Goal: Task Accomplishment & Management: Complete application form

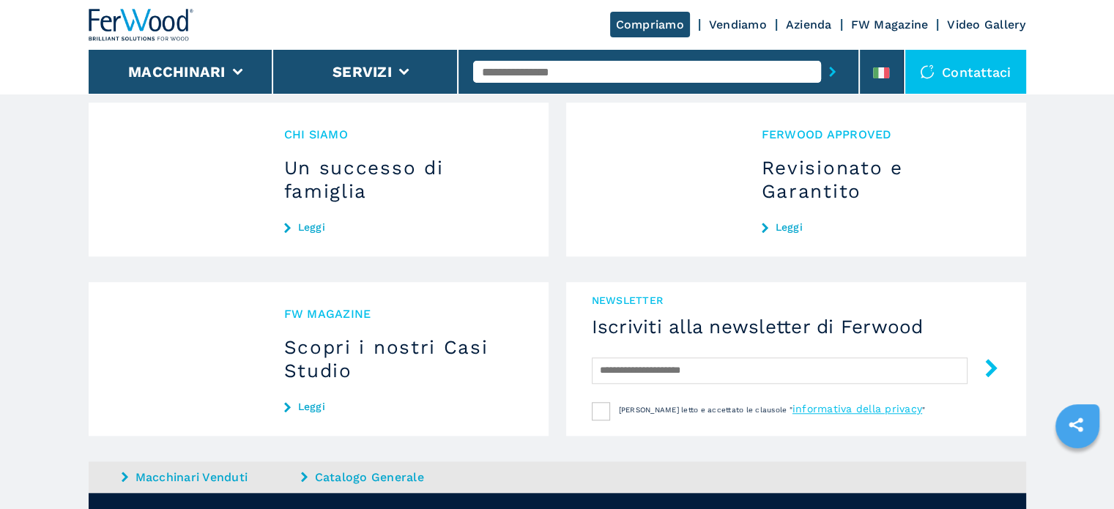
click at [944, 68] on div "Contattaci" at bounding box center [965, 72] width 121 height 44
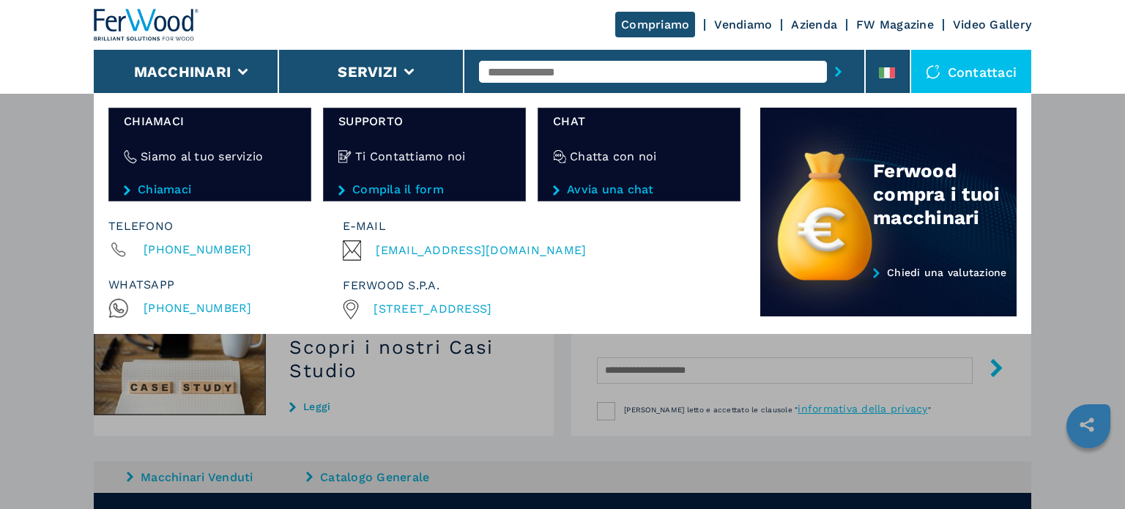
click at [973, 76] on div "Contattaci" at bounding box center [971, 72] width 121 height 44
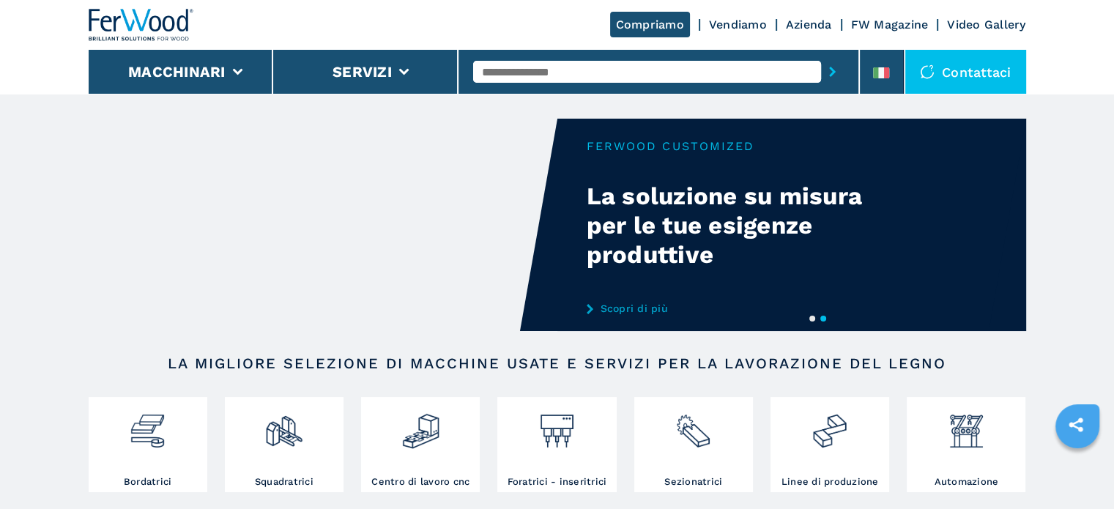
click at [815, 28] on link "Azienda" at bounding box center [809, 25] width 46 height 14
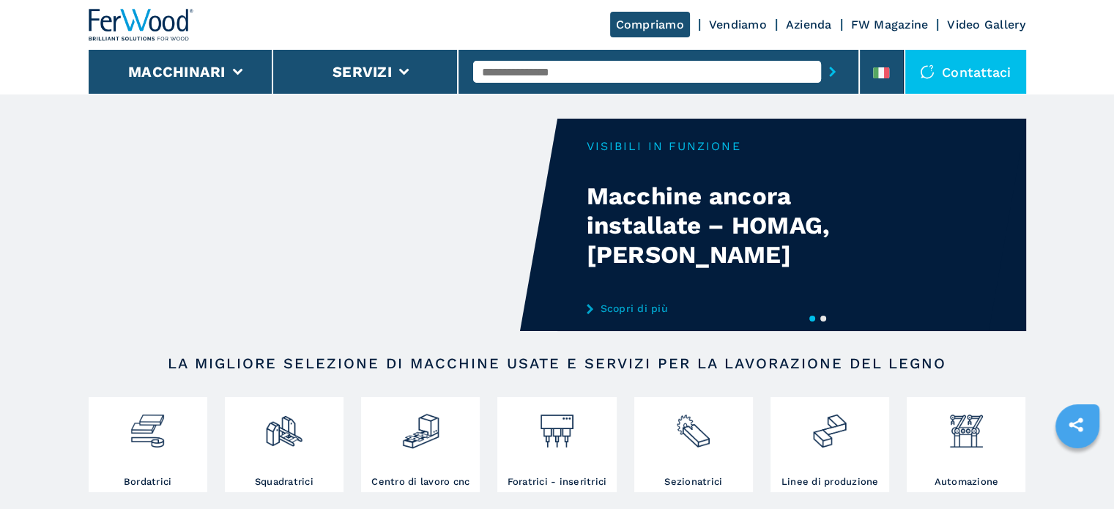
click at [815, 26] on link "Azienda" at bounding box center [809, 25] width 46 height 14
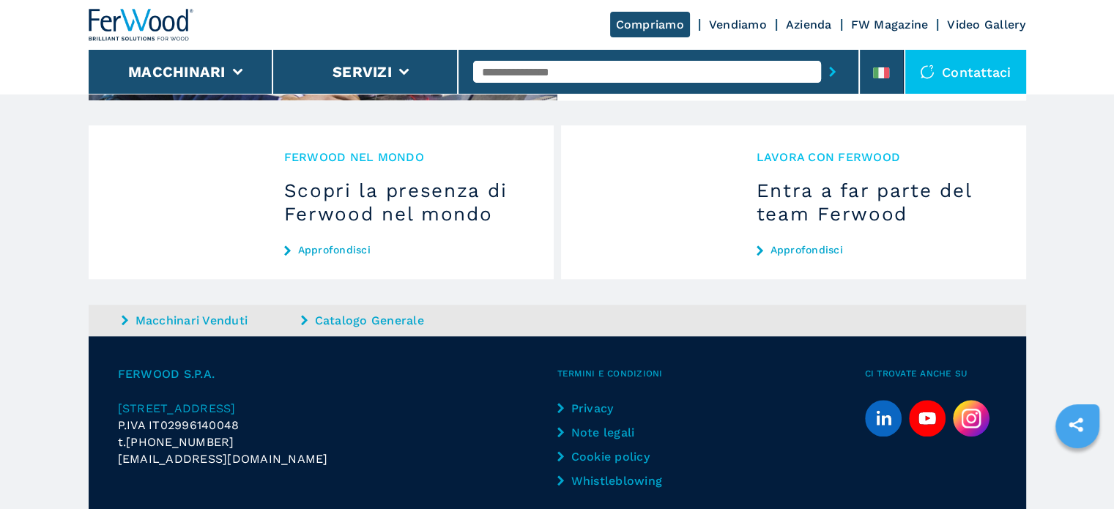
scroll to position [1482, 0]
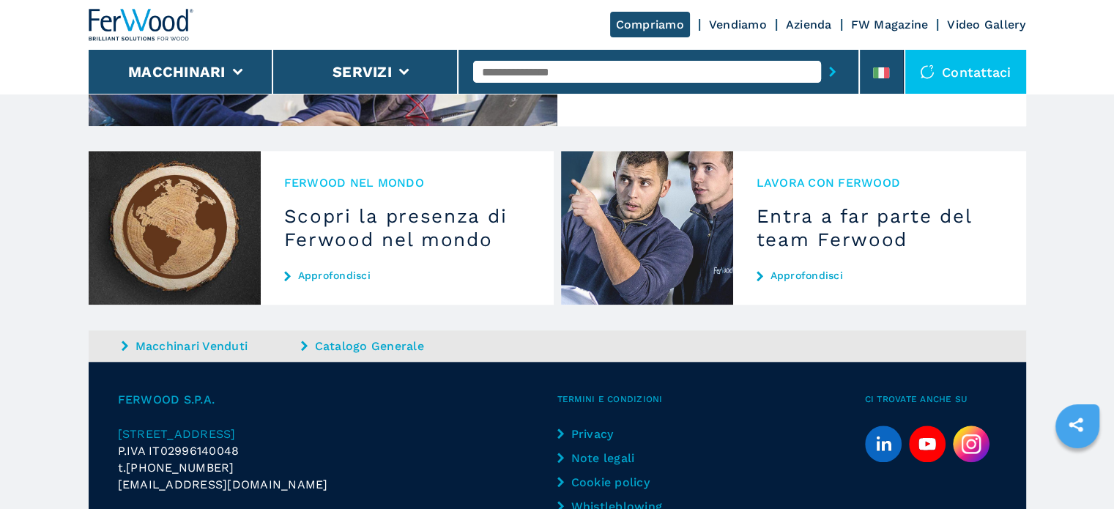
click at [839, 270] on link "Approfondisci" at bounding box center [880, 276] width 246 height 12
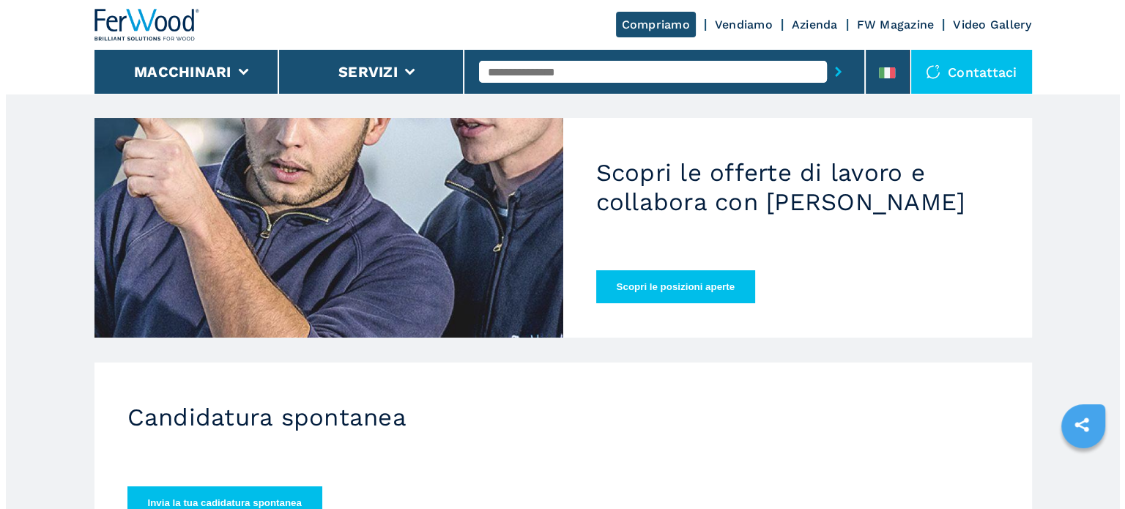
scroll to position [143, 0]
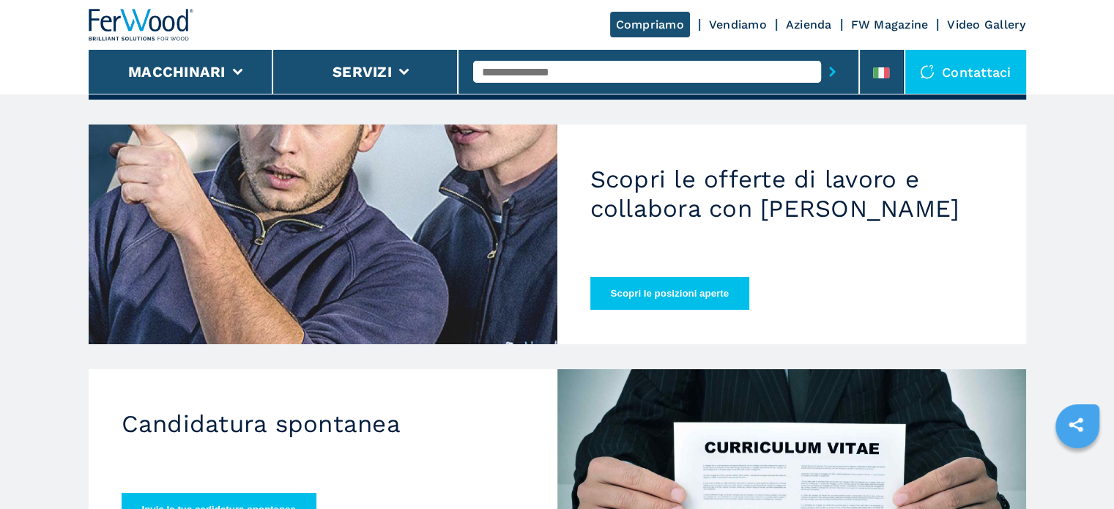
click at [281, 493] on button "Invia la tua cadidatura spontanea" at bounding box center [219, 509] width 195 height 33
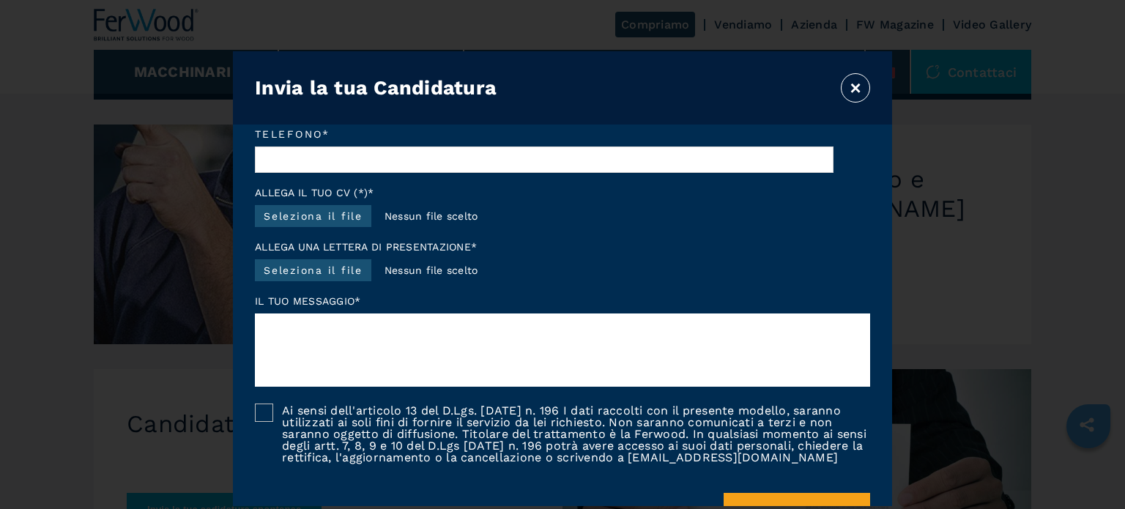
scroll to position [213, 0]
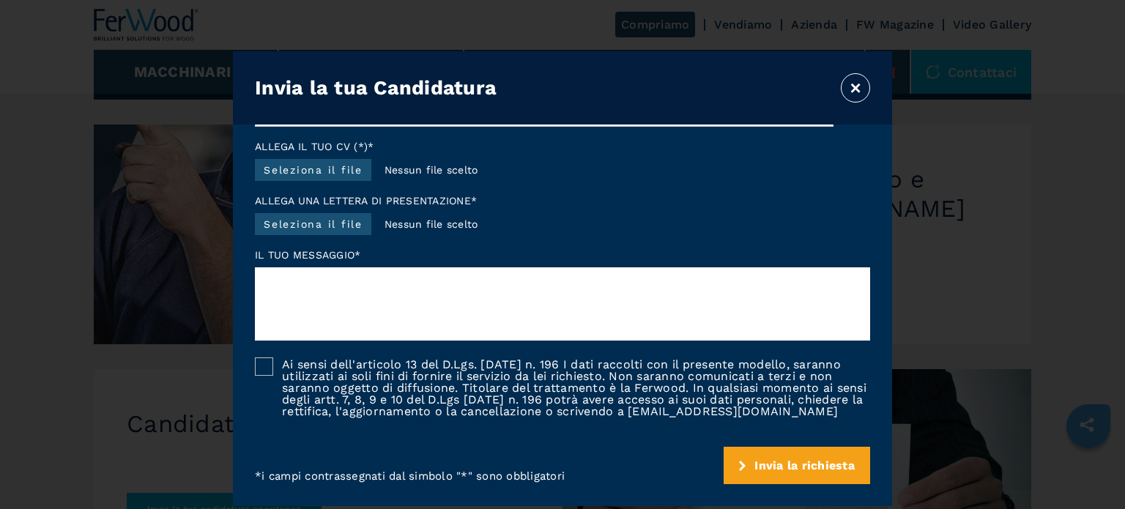
click at [270, 360] on div at bounding box center [264, 366] width 18 height 18
click at [853, 87] on button "×" at bounding box center [855, 87] width 29 height 29
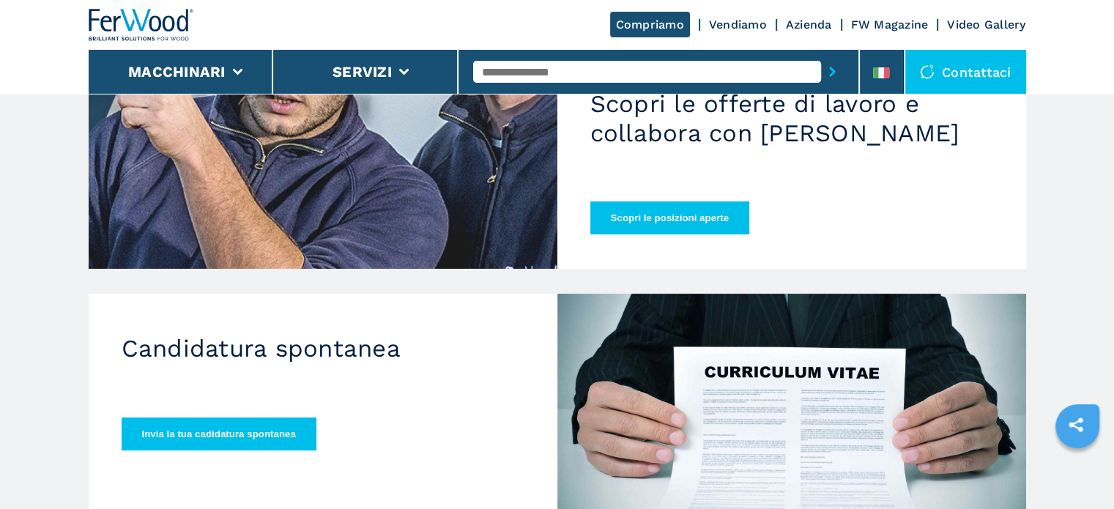
scroll to position [216, 0]
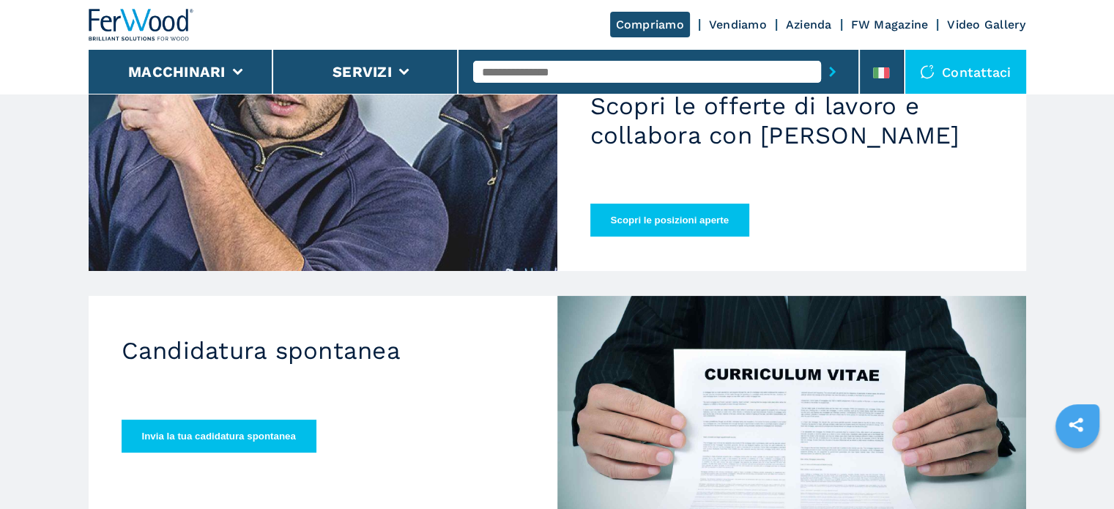
click at [703, 204] on button "Scopri le posizioni aperte" at bounding box center [669, 220] width 159 height 33
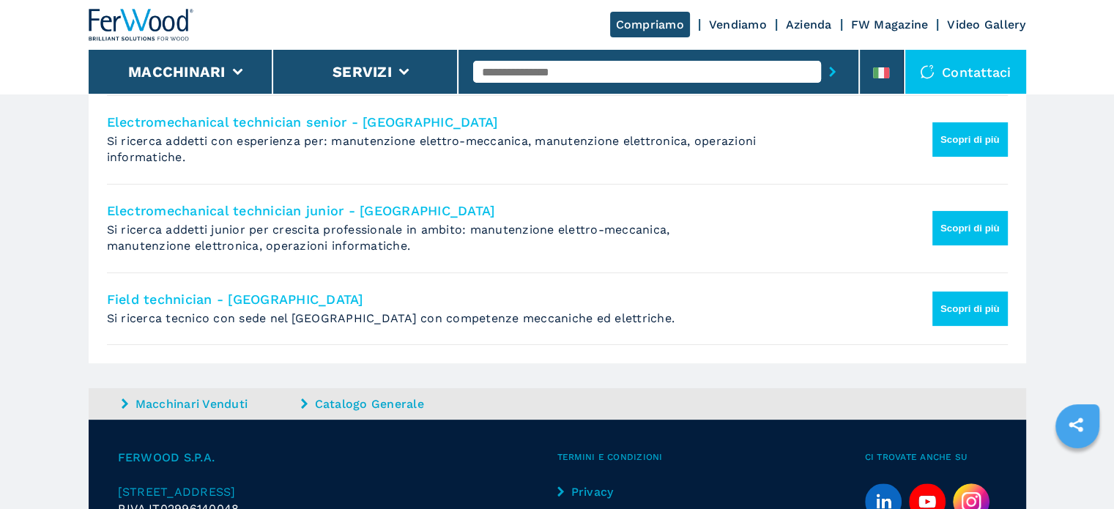
scroll to position [220, 0]
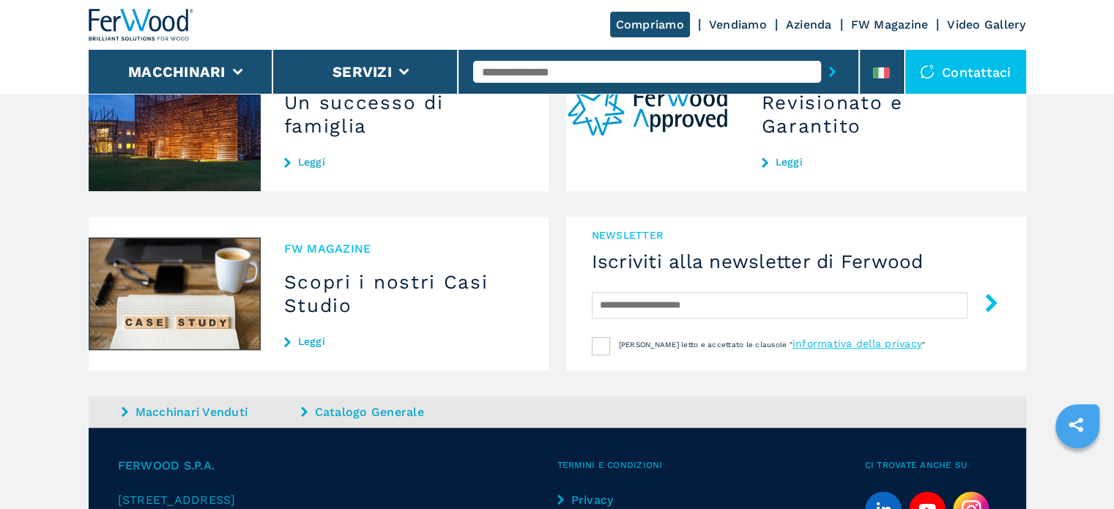
scroll to position [1507, 0]
